Goal: Task Accomplishment & Management: Manage account settings

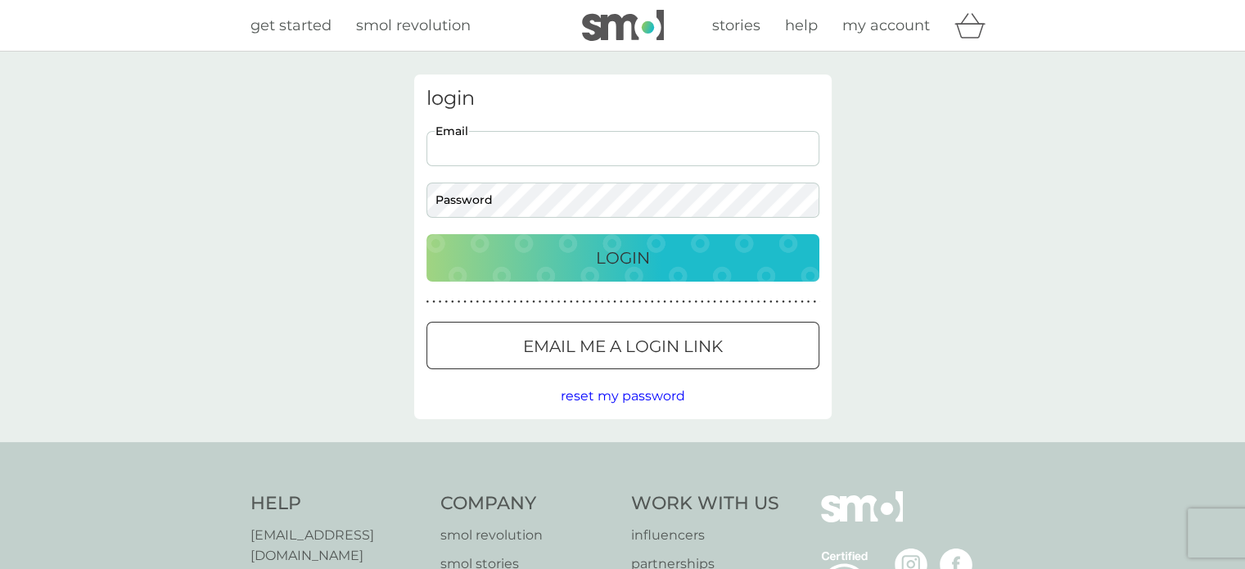
click at [475, 146] on input "Email" at bounding box center [622, 148] width 393 height 35
type input "[PERSON_NAME][EMAIL_ADDRESS][DOMAIN_NAME]"
click at [621, 147] on input "[PERSON_NAME][EMAIL_ADDRESS][DOMAIN_NAME]" at bounding box center [622, 148] width 393 height 35
click at [490, 144] on input "Email" at bounding box center [622, 148] width 393 height 35
type input "[PERSON_NAME][EMAIL_ADDRESS][DOMAIN_NAME]"
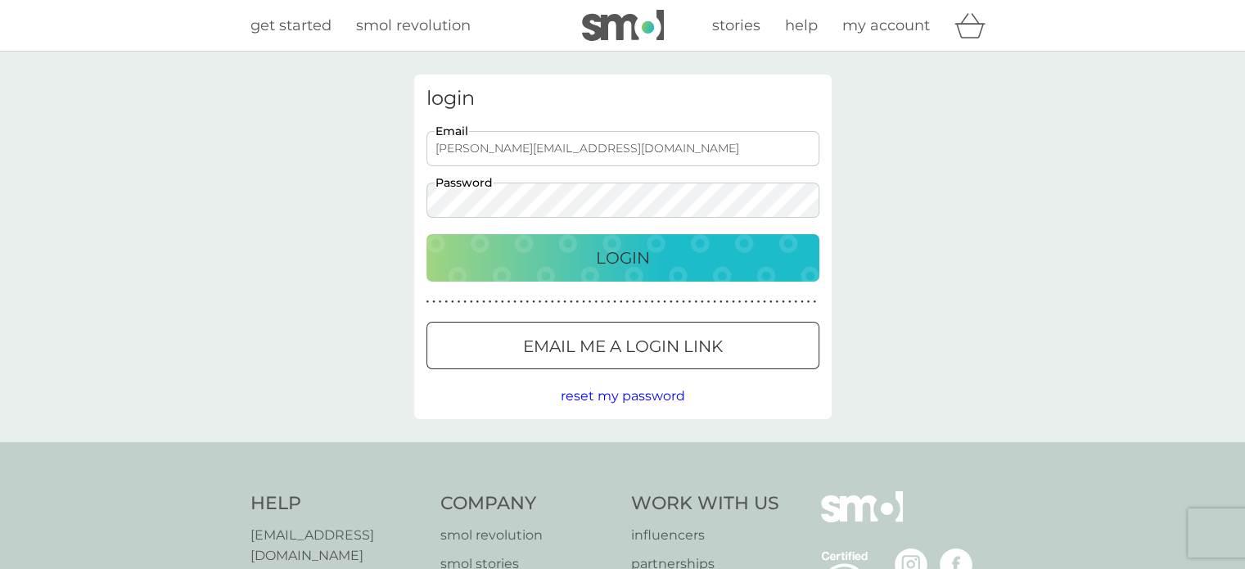
click at [630, 255] on p "Login" at bounding box center [623, 258] width 54 height 26
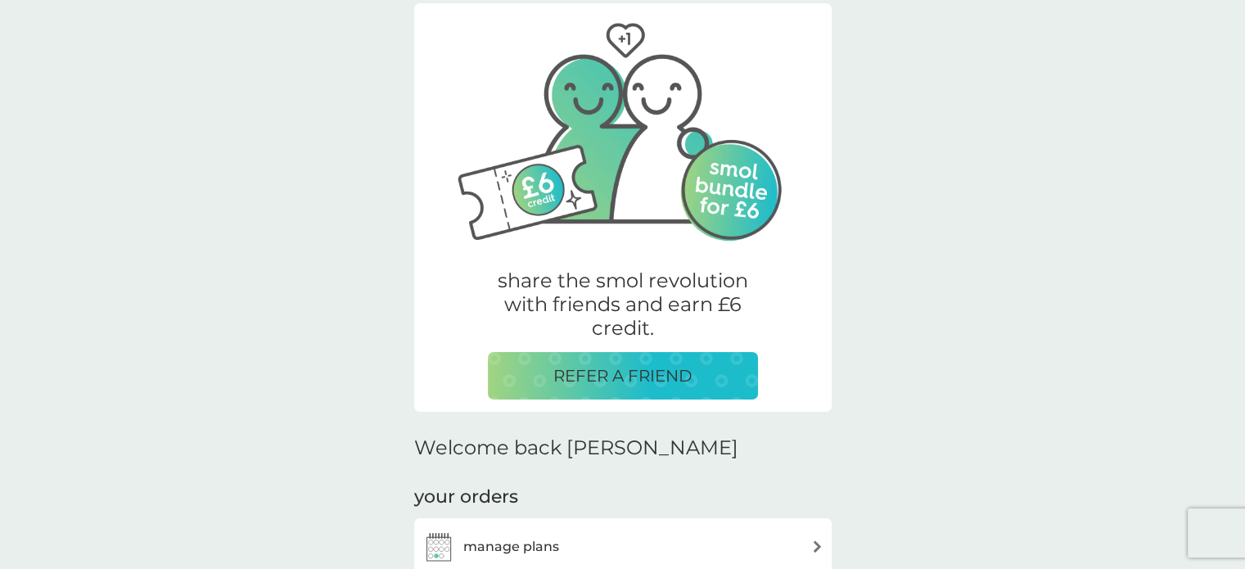
scroll to position [164, 0]
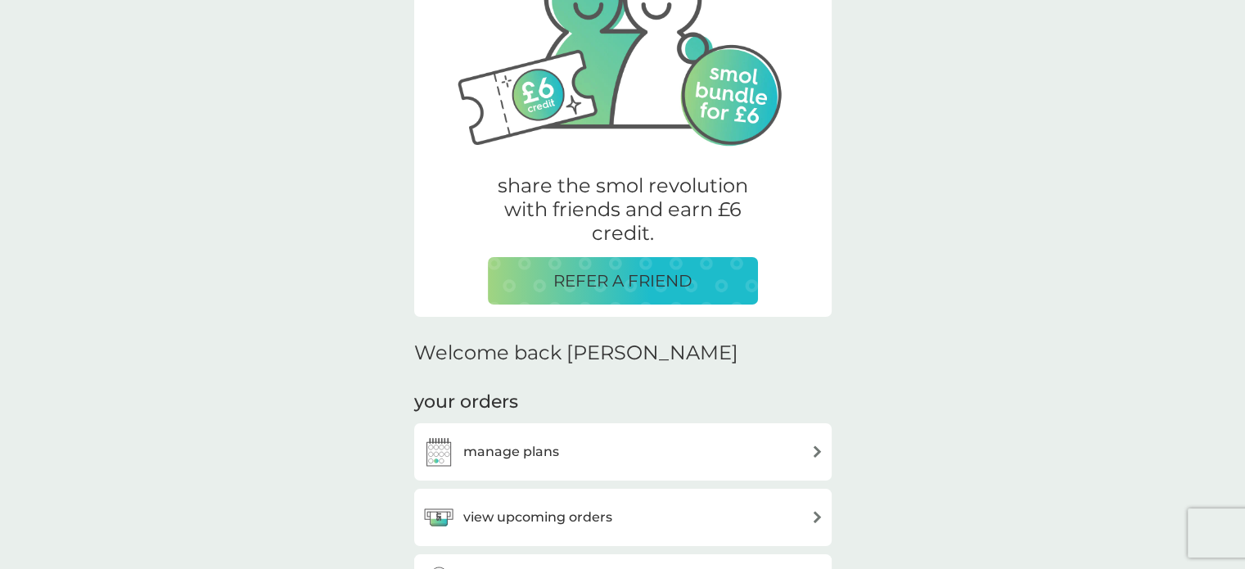
click at [817, 517] on img at bounding box center [817, 517] width 12 height 12
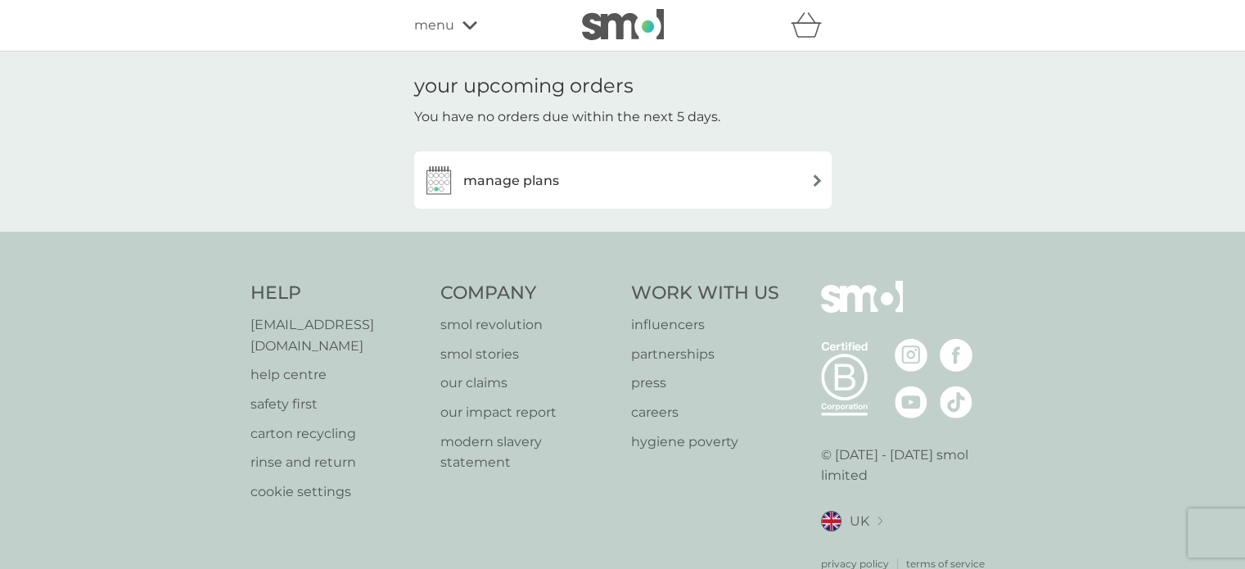
click at [811, 184] on img at bounding box center [817, 180] width 12 height 12
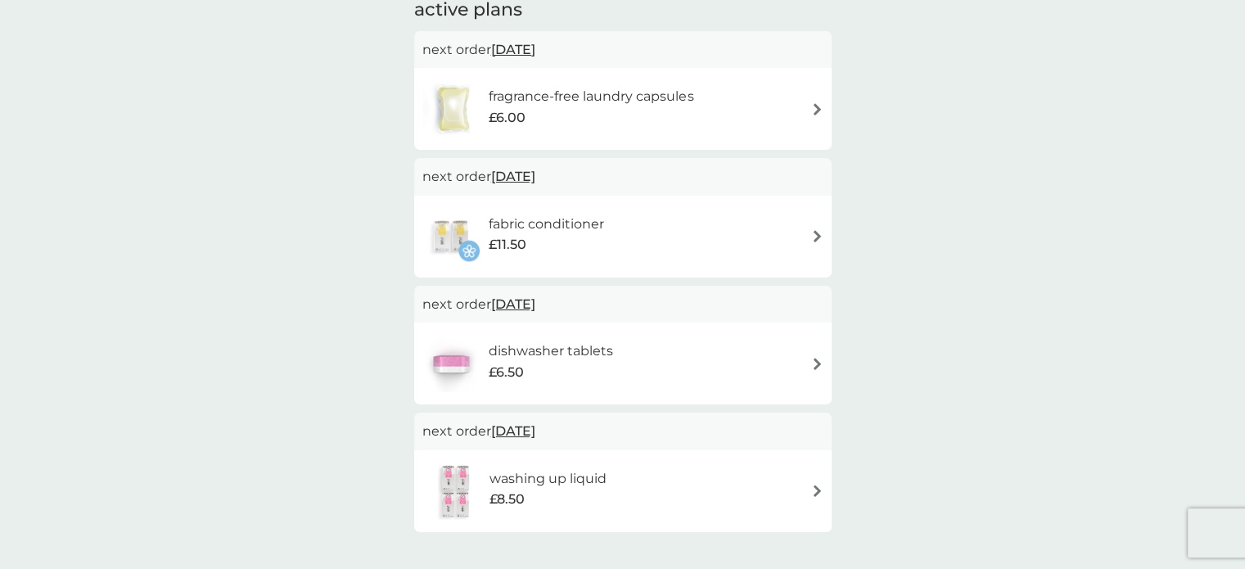
scroll to position [164, 0]
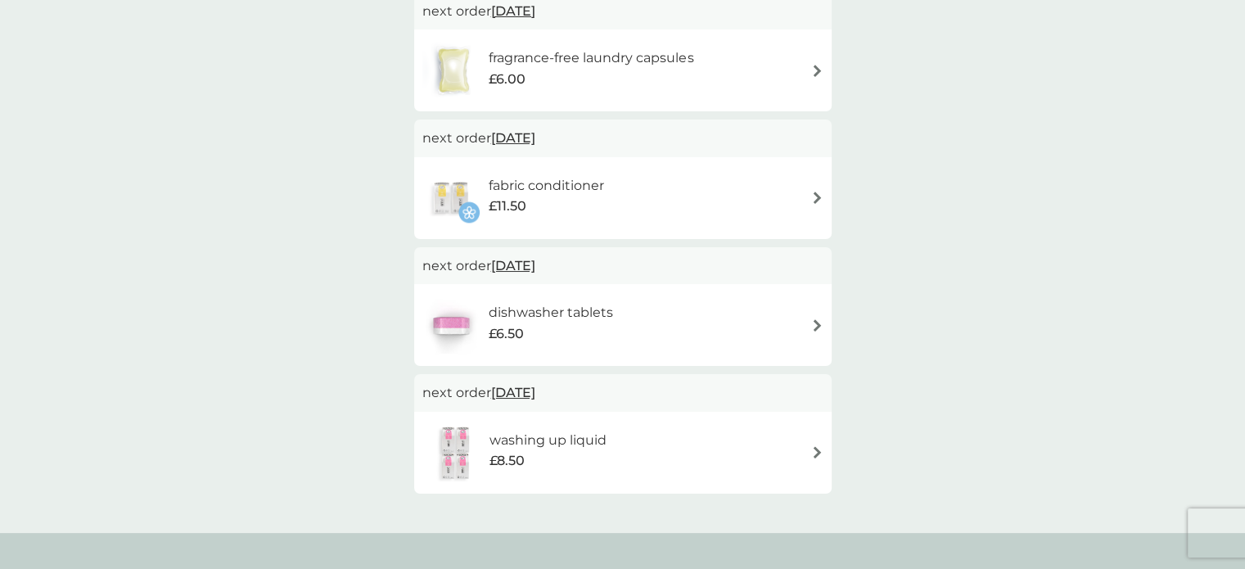
click at [815, 70] on img at bounding box center [817, 71] width 12 height 12
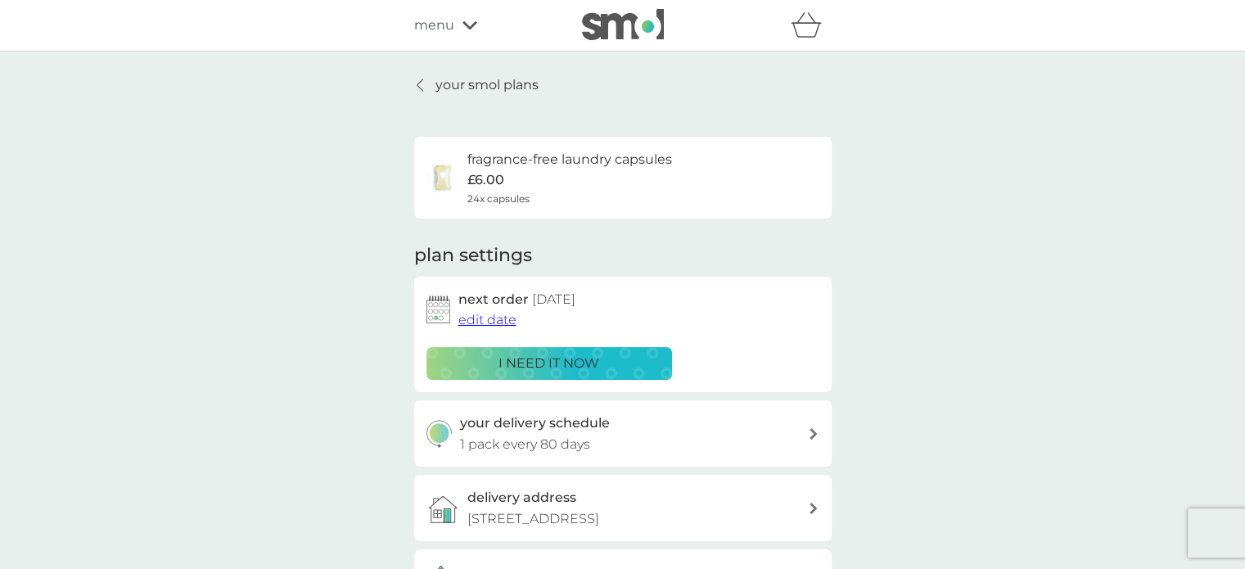
click at [492, 318] on span "edit date" at bounding box center [487, 320] width 58 height 16
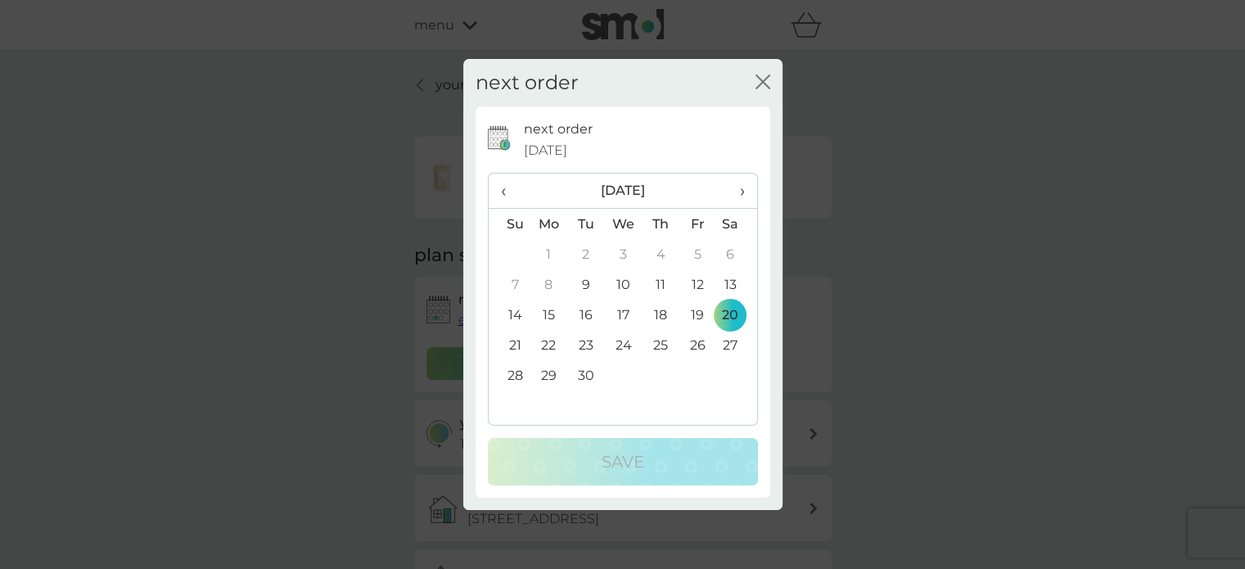
click at [699, 282] on td "12" at bounding box center [697, 284] width 37 height 30
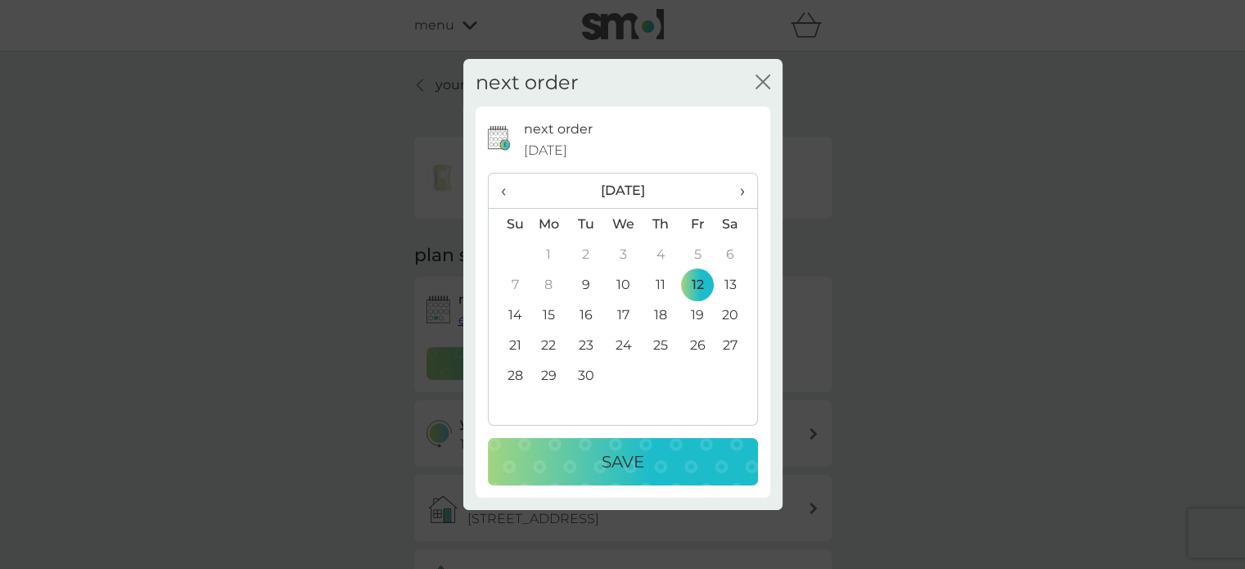
click at [638, 460] on p "Save" at bounding box center [623, 462] width 43 height 26
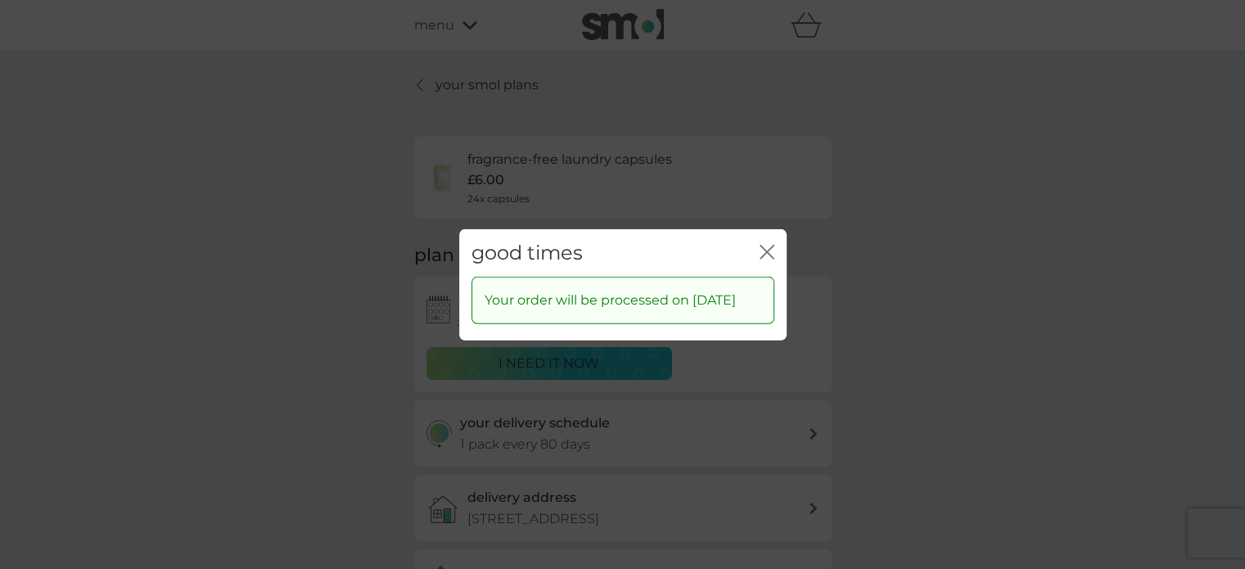
click at [765, 244] on icon "close" at bounding box center [767, 251] width 15 height 15
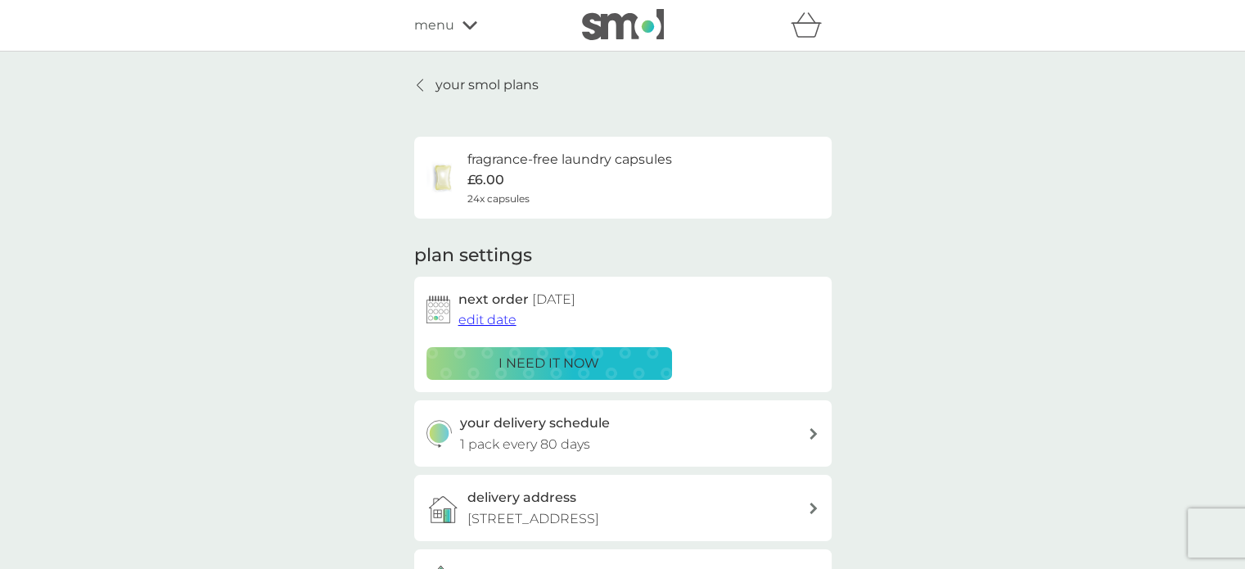
click at [460, 81] on p "your smol plans" at bounding box center [486, 84] width 103 height 21
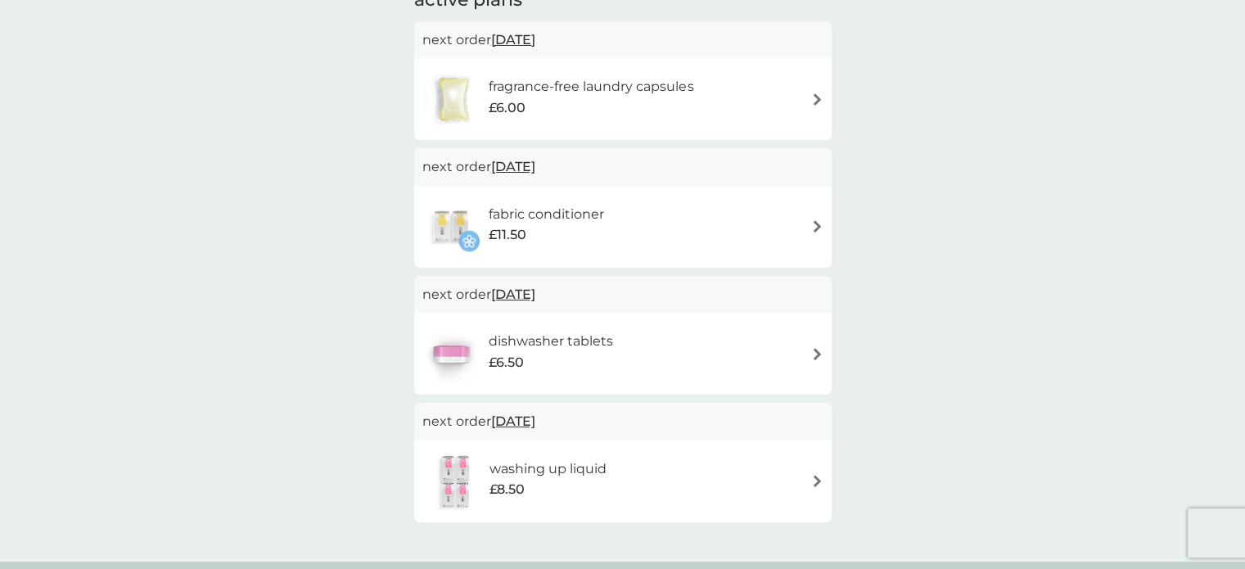
scroll to position [164, 0]
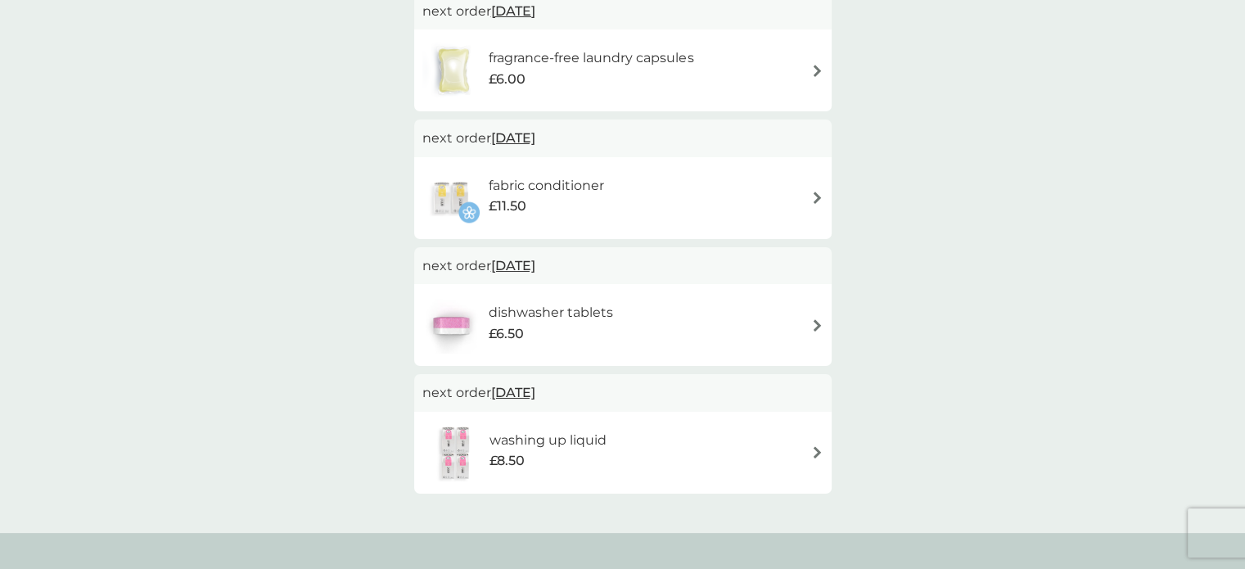
click at [813, 450] on img at bounding box center [817, 452] width 12 height 12
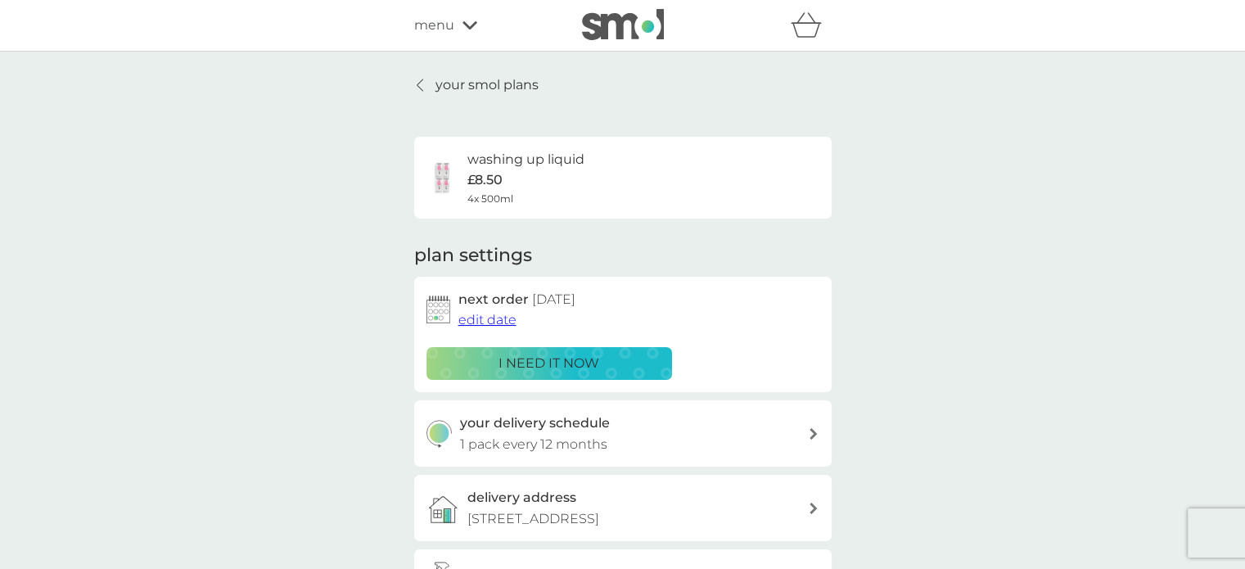
click at [491, 319] on span "edit date" at bounding box center [487, 320] width 58 height 16
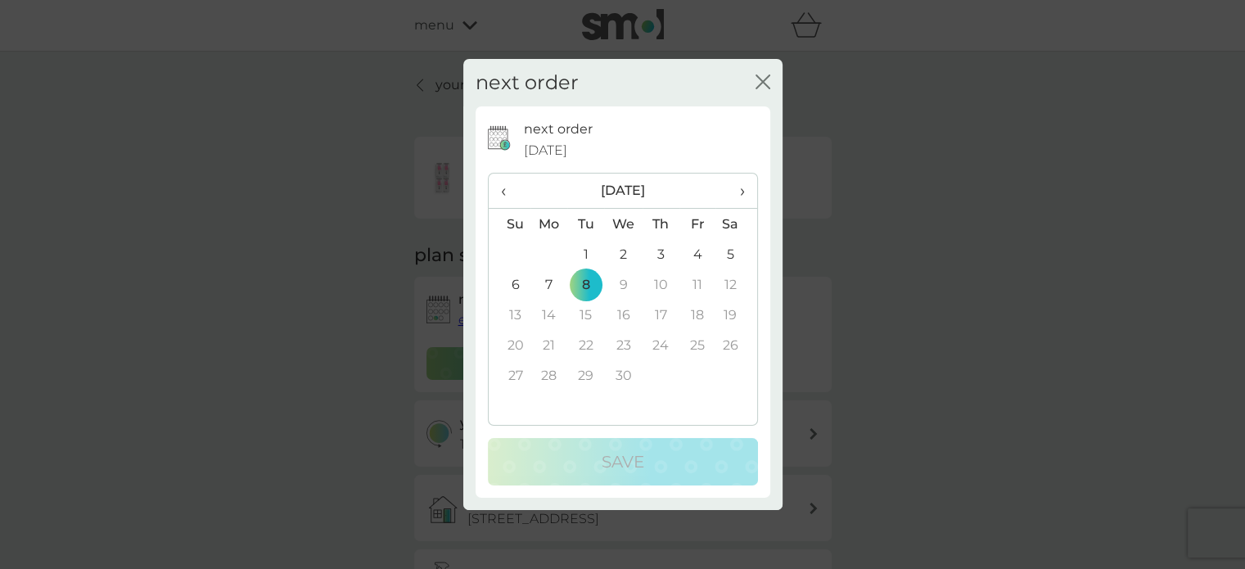
click at [503, 191] on span "‹" at bounding box center [509, 191] width 17 height 34
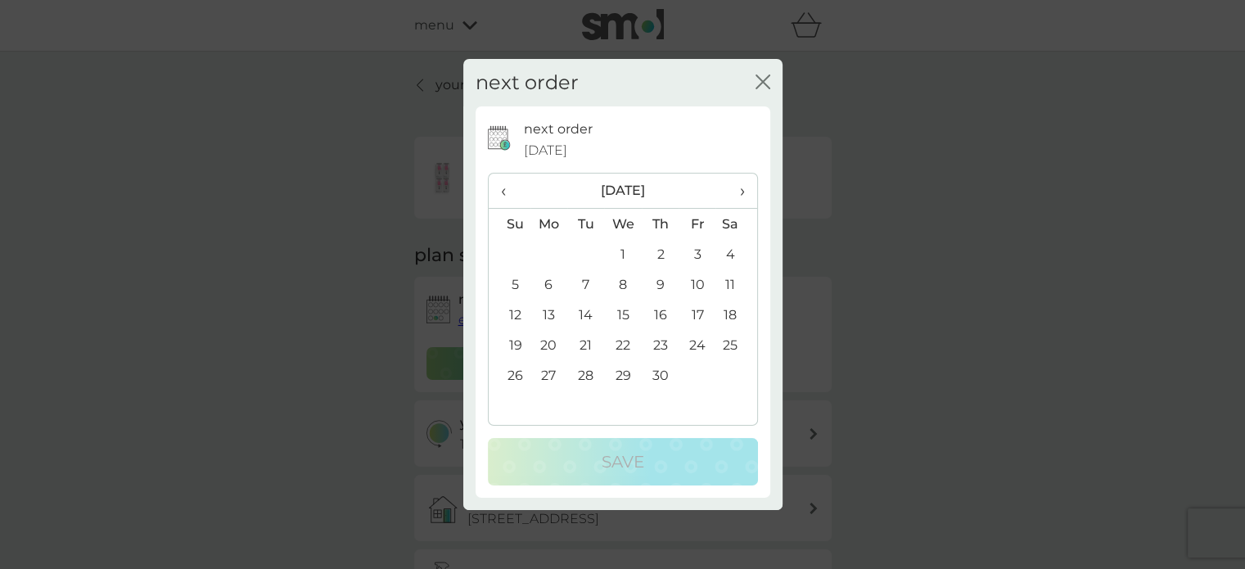
click at [503, 191] on span "‹" at bounding box center [509, 191] width 17 height 34
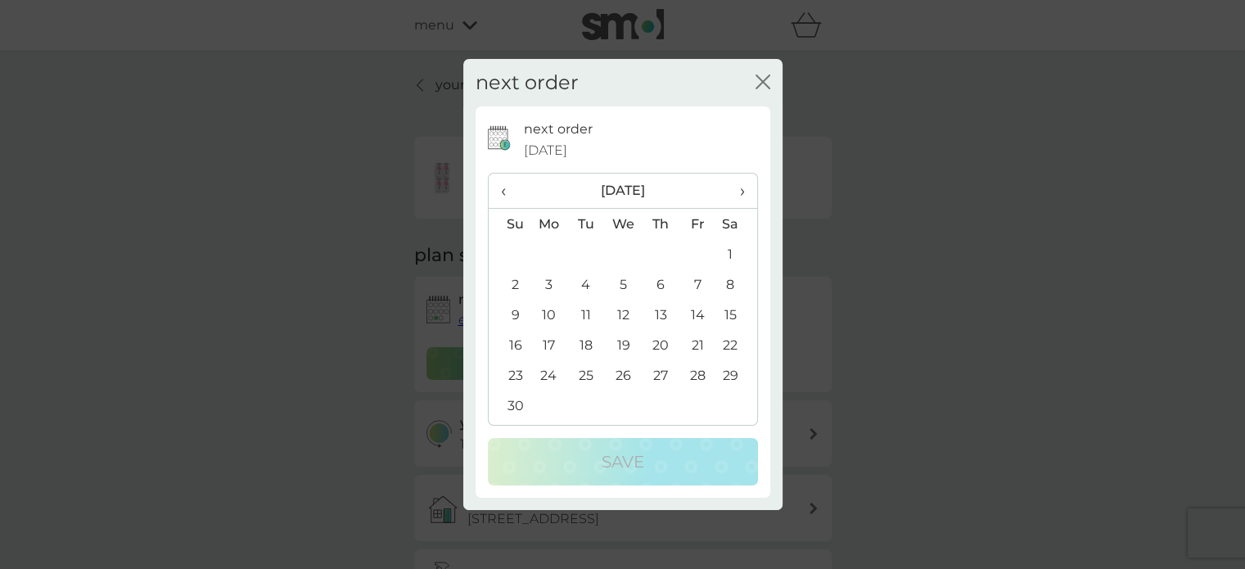
click at [503, 191] on span "‹" at bounding box center [509, 191] width 17 height 34
click at [589, 279] on td "9" at bounding box center [585, 284] width 37 height 30
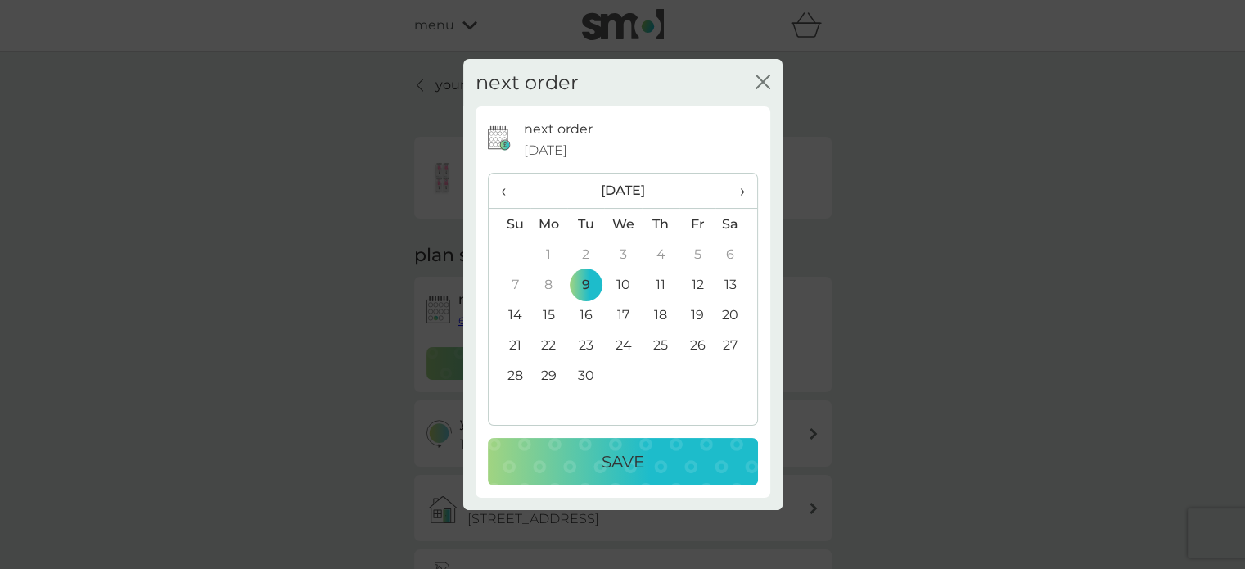
click at [626, 458] on p "Save" at bounding box center [623, 462] width 43 height 26
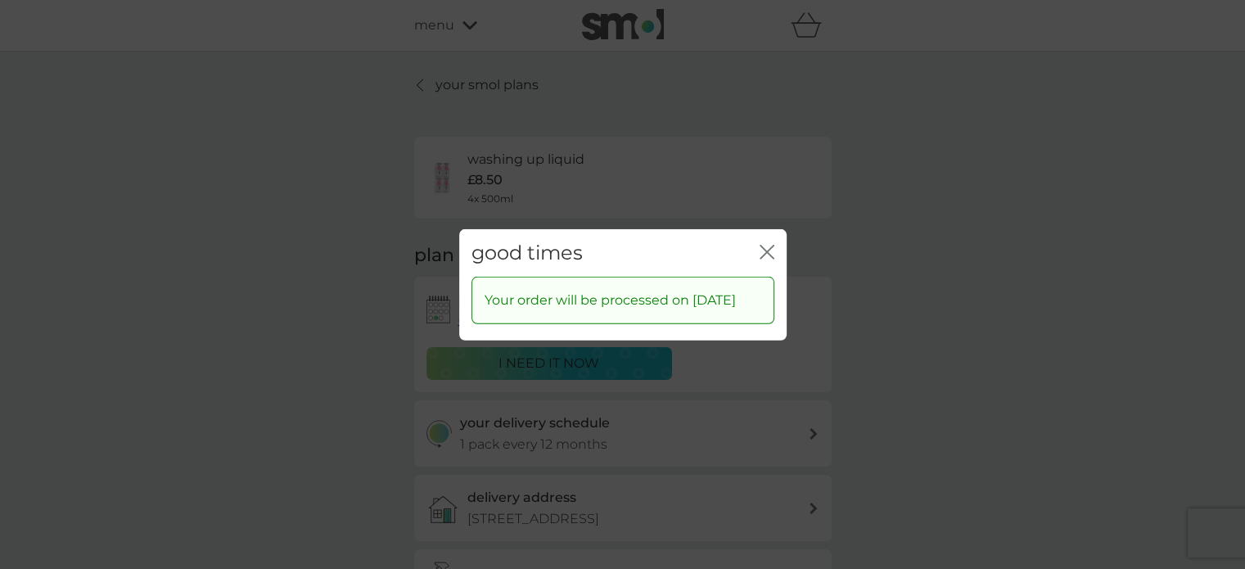
click at [764, 244] on icon "close" at bounding box center [767, 251] width 15 height 15
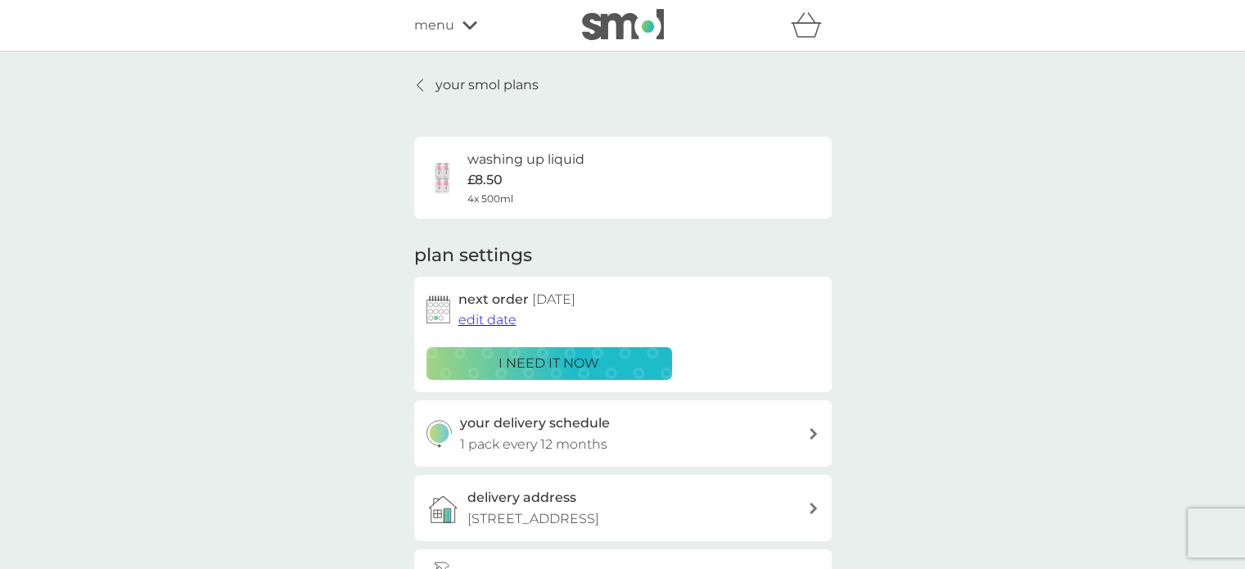
click at [485, 160] on h6 "washing up liquid" at bounding box center [525, 159] width 117 height 21
click at [449, 84] on p "your smol plans" at bounding box center [486, 84] width 103 height 21
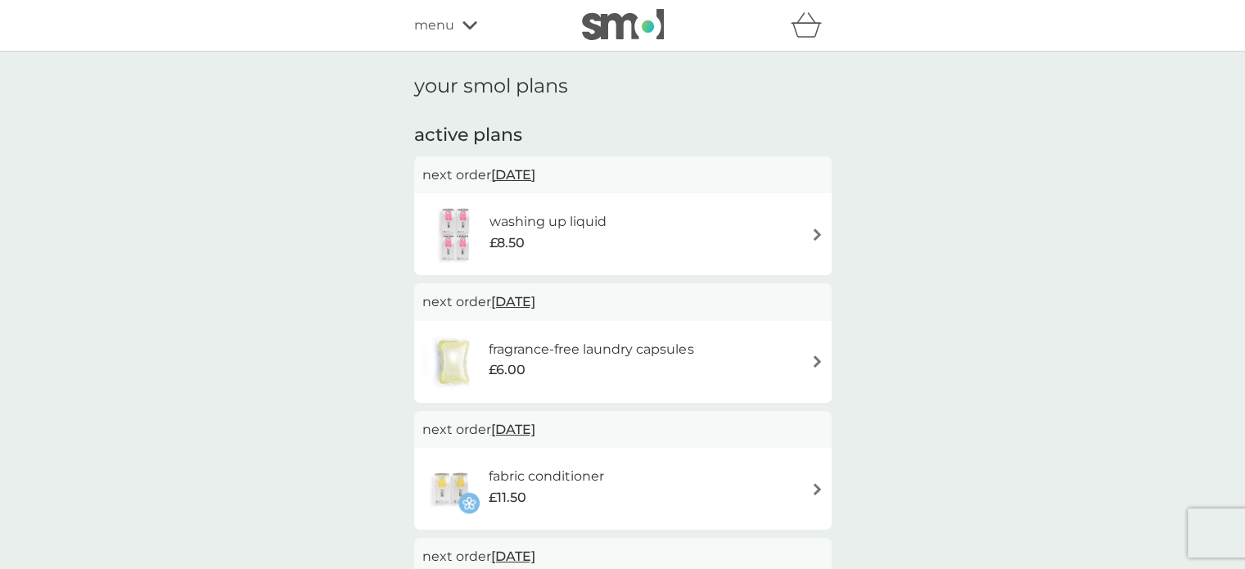
click at [466, 22] on icon at bounding box center [469, 25] width 15 height 10
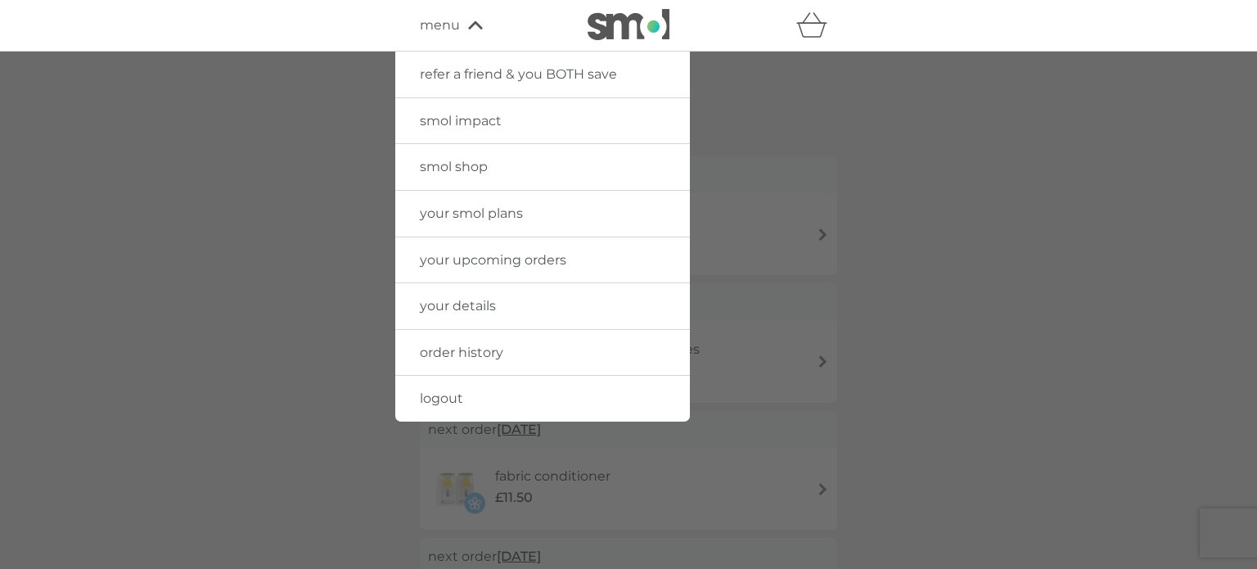
click at [551, 260] on span "your upcoming orders" at bounding box center [493, 260] width 147 height 16
